Goal: Transaction & Acquisition: Obtain resource

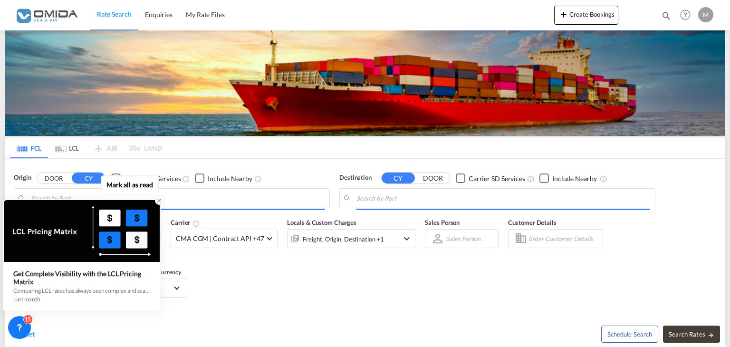
type input "[GEOGRAPHIC_DATA], [GEOGRAPHIC_DATA]"
type input "Gdansk, PLGDN"
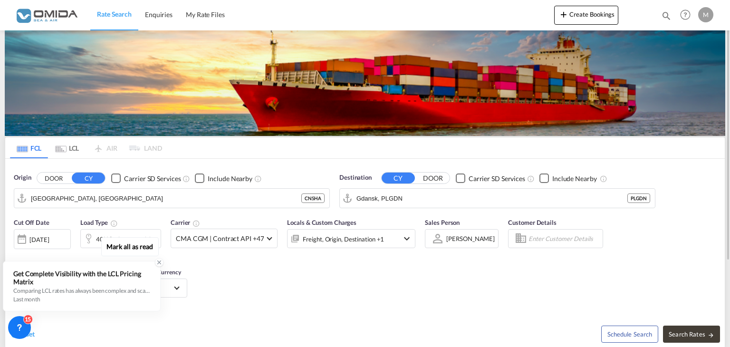
click at [26, 233] on div at bounding box center [21, 239] width 15 height 19
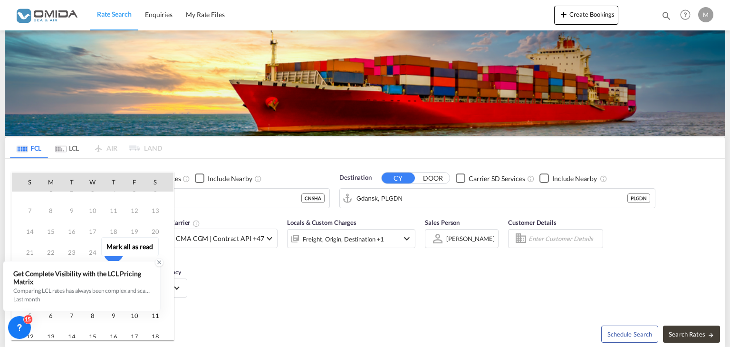
scroll to position [48, 0]
click at [136, 238] on span "26" at bounding box center [134, 238] width 19 height 19
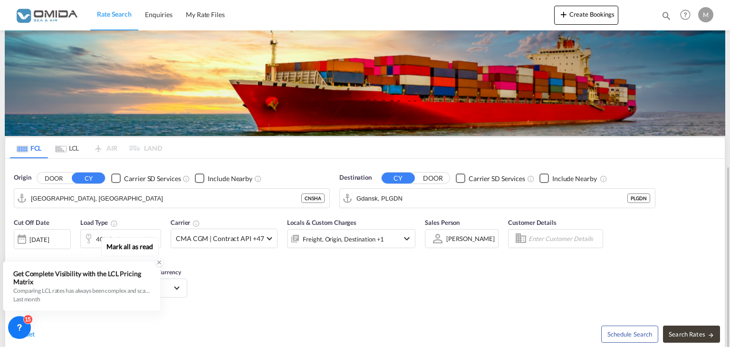
scroll to position [115, 0]
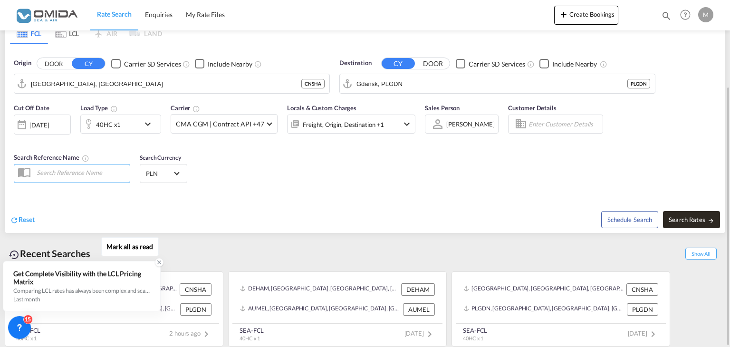
click at [690, 217] on span "Search Rates" at bounding box center [692, 220] width 46 height 8
type input "CNSHA to PLGDN / [DATE]"
